Goal: Information Seeking & Learning: Learn about a topic

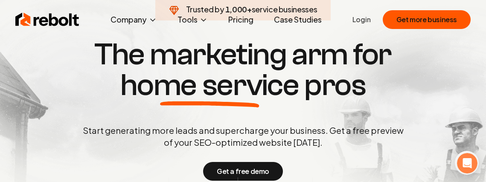
click at [251, 101] on icon at bounding box center [209, 104] width 179 height 6
click at [261, 87] on span "home service" at bounding box center [209, 85] width 179 height 31
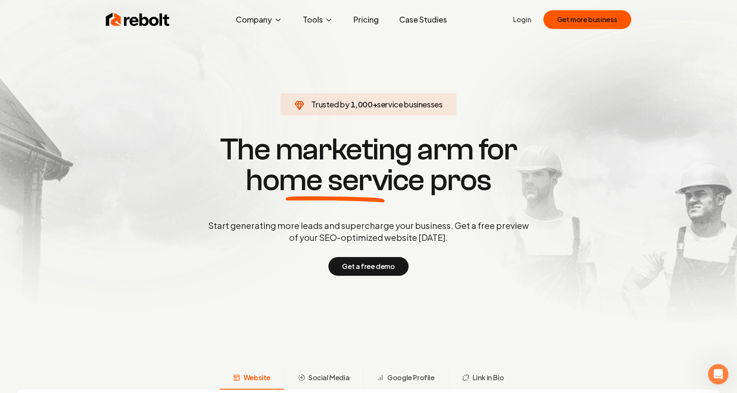
click at [372, 223] on p "Start generating more leads and supercharge your business. Get a free preview o…" at bounding box center [368, 232] width 324 height 24
click at [391, 103] on span "service businesses" at bounding box center [410, 104] width 66 height 10
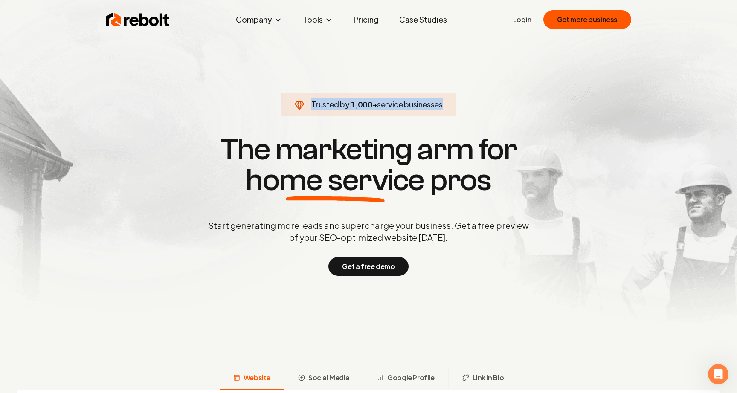
click at [391, 103] on span "service businesses" at bounding box center [410, 104] width 66 height 10
click at [426, 18] on link "Case Studies" at bounding box center [422, 19] width 61 height 17
